Goal: Browse casually: Explore the website without a specific task or goal

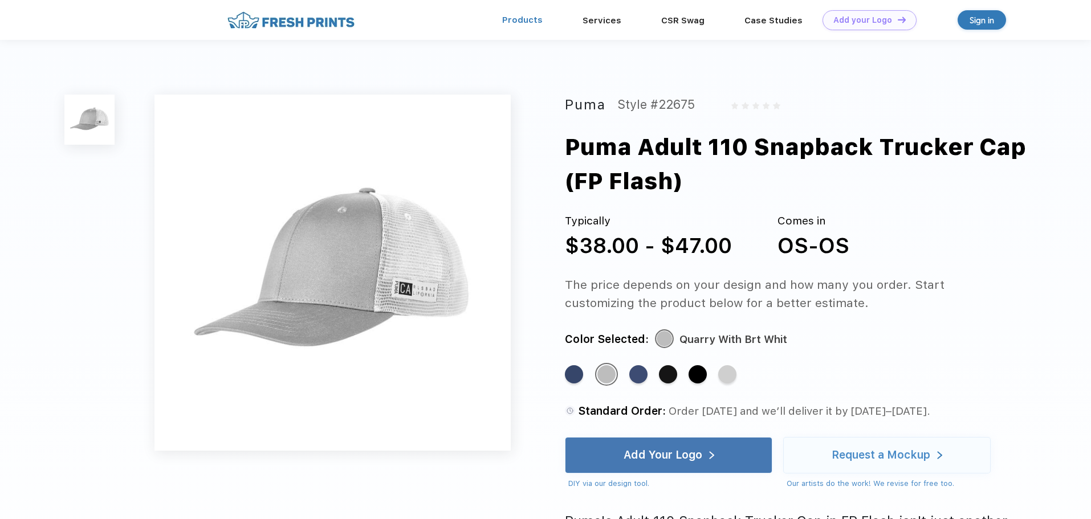
click at [530, 21] on link "Products" at bounding box center [522, 20] width 40 height 10
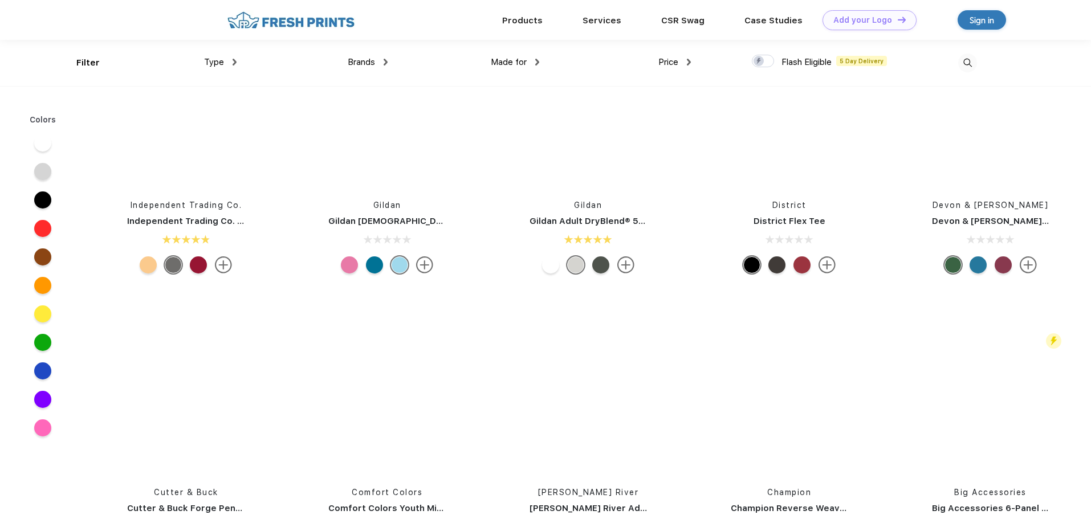
scroll to position [8439, 0]
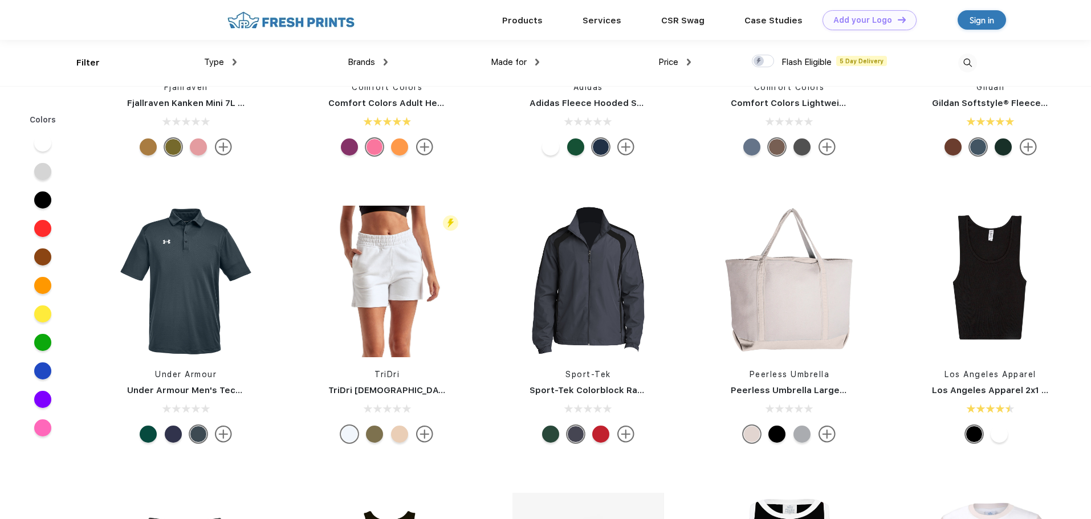
scroll to position [6660, 0]
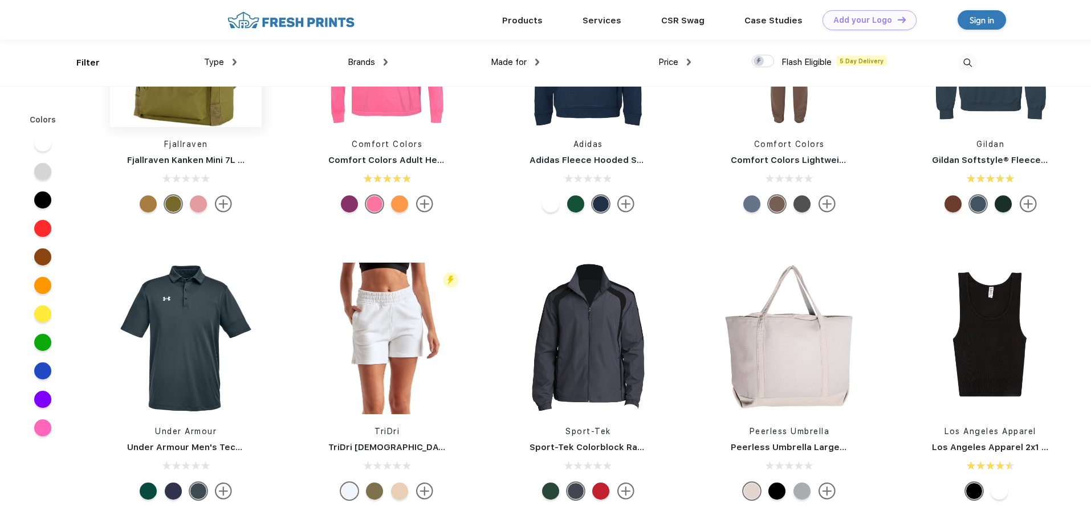
click at [182, 127] on img at bounding box center [186, 51] width 152 height 152
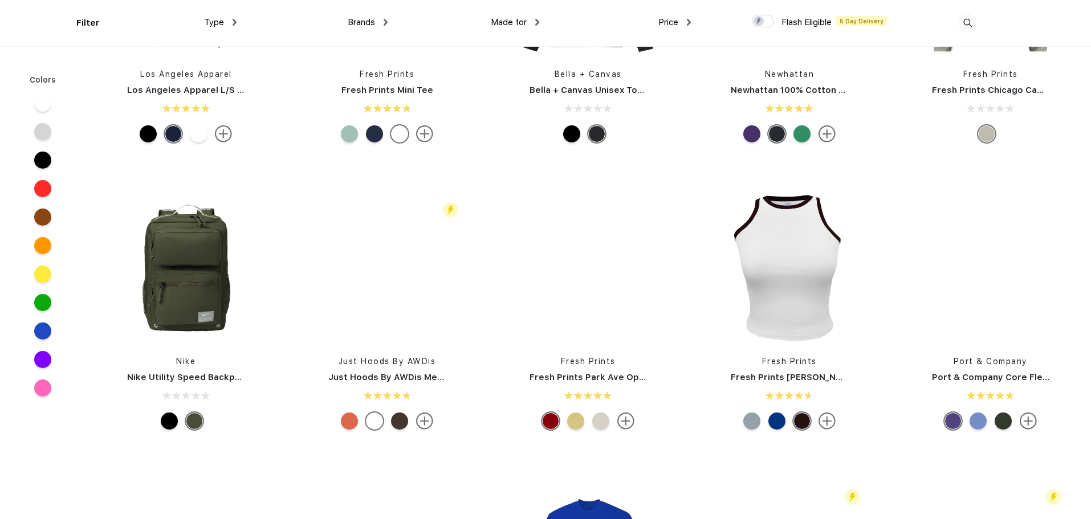
scroll to position [1369, 0]
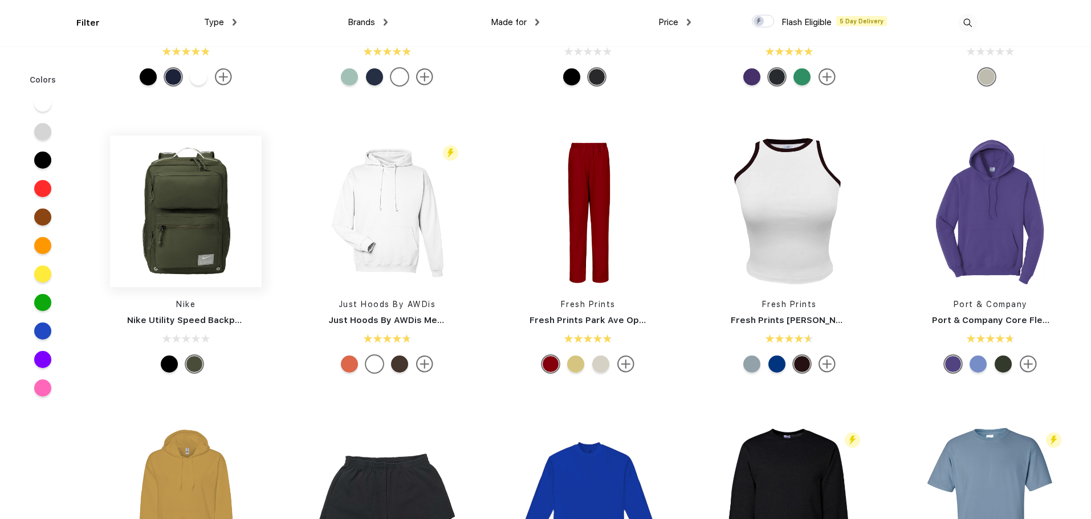
click at [179, 243] on img at bounding box center [186, 212] width 152 height 152
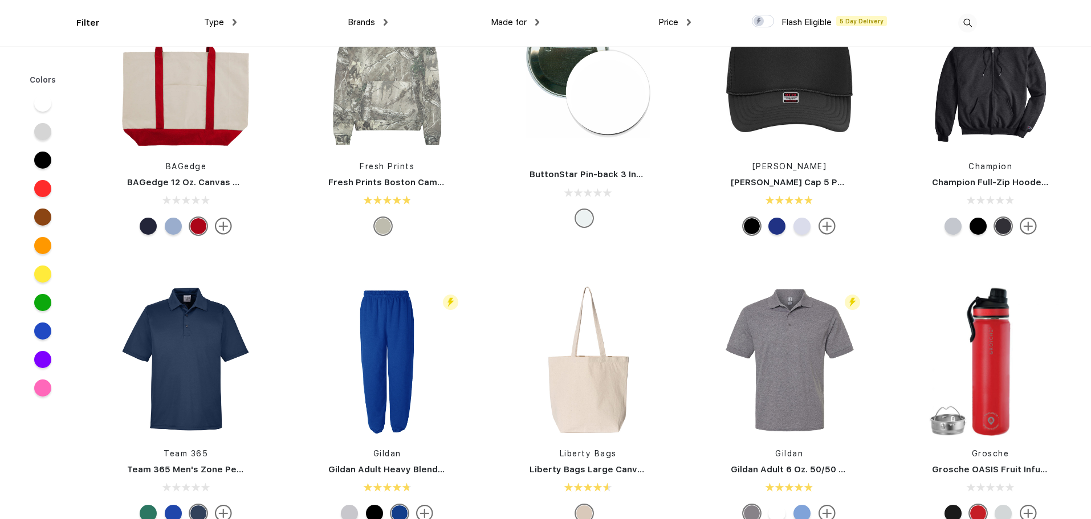
scroll to position [2099, 0]
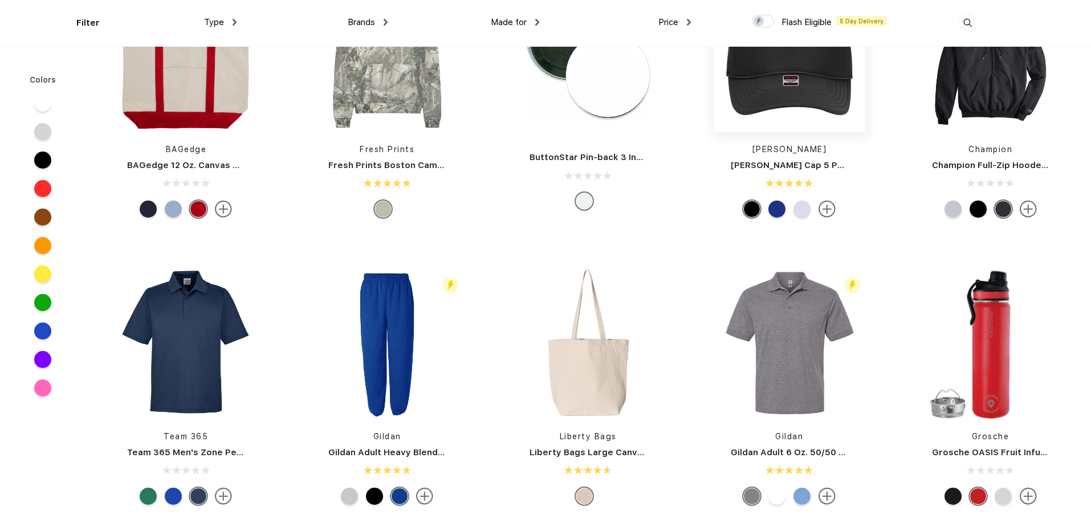
click at [801, 100] on img at bounding box center [790, 57] width 152 height 152
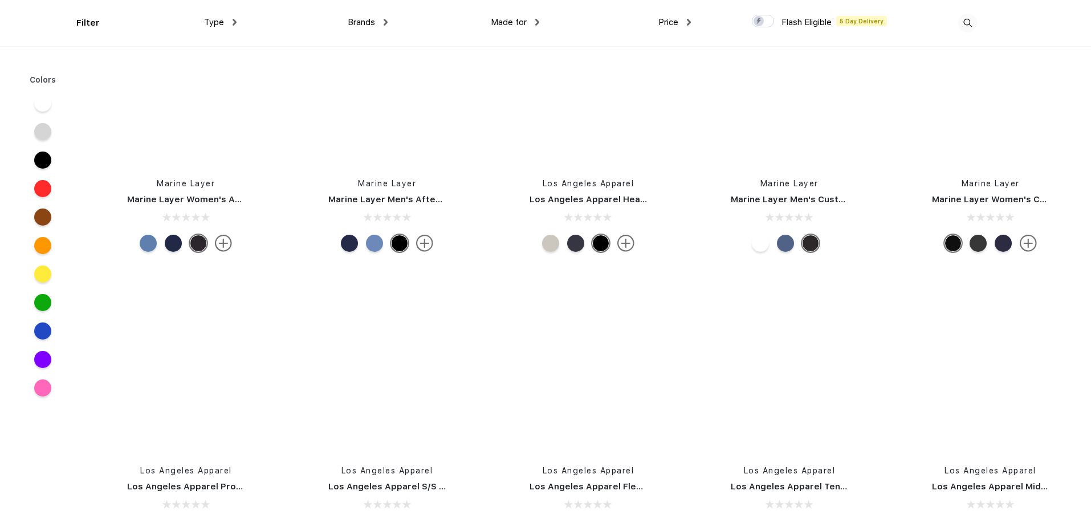
scroll to position [65288, 0]
